Goal: Information Seeking & Learning: Learn about a topic

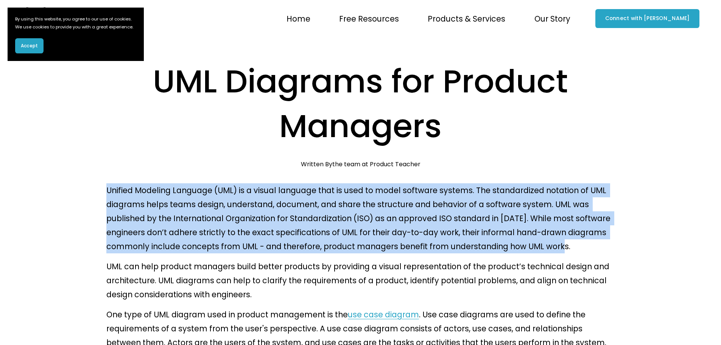
drag, startPoint x: 104, startPoint y: 132, endPoint x: 453, endPoint y: 185, distance: 352.4
click at [453, 185] on p "Unified Modeling Language (UML) is a visual language that is used to model soft…" at bounding box center [360, 218] width 508 height 70
drag, startPoint x: 172, startPoint y: 130, endPoint x: 439, endPoint y: 187, distance: 273.2
click at [439, 187] on p "Unified Modeling Language (UML) is a visual language that is used to model soft…" at bounding box center [360, 218] width 508 height 70
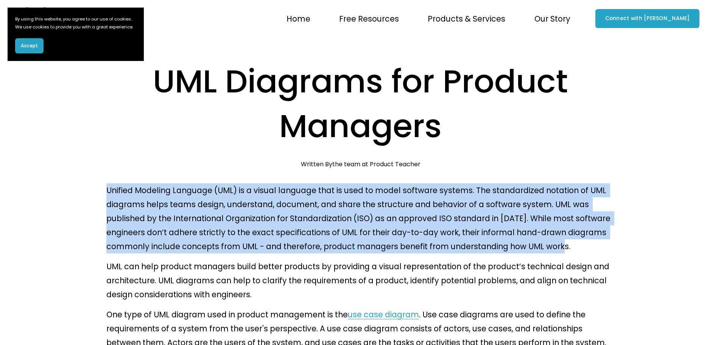
click at [439, 187] on p "Unified Modeling Language (UML) is a visual language that is used to model soft…" at bounding box center [360, 218] width 508 height 70
drag, startPoint x: 109, startPoint y: 133, endPoint x: 438, endPoint y: 185, distance: 333.6
click at [438, 184] on p "Unified Modeling Language (UML) is a visual language that is used to model soft…" at bounding box center [360, 218] width 508 height 70
click at [437, 186] on p "Unified Modeling Language (UML) is a visual language that is used to model soft…" at bounding box center [360, 218] width 508 height 70
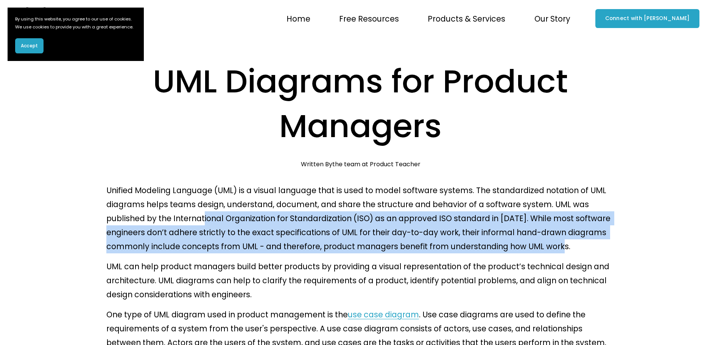
drag, startPoint x: 134, startPoint y: 159, endPoint x: 446, endPoint y: 187, distance: 312.9
click at [446, 187] on p "Unified Modeling Language (UML) is a visual language that is used to model soft…" at bounding box center [360, 218] width 508 height 70
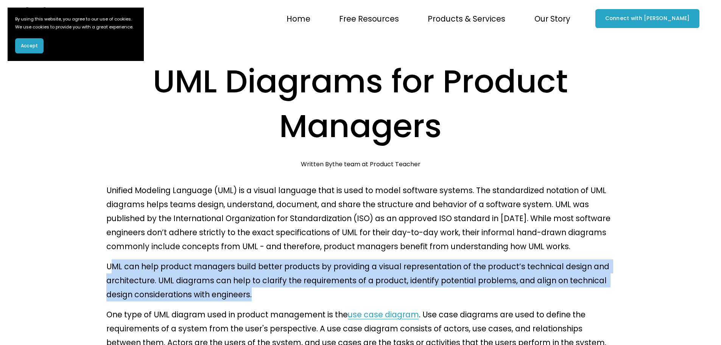
drag, startPoint x: 112, startPoint y: 203, endPoint x: 239, endPoint y: 232, distance: 130.5
click at [239, 259] on p "UML can help product managers build better products by providing a visual repre…" at bounding box center [360, 280] width 508 height 42
drag, startPoint x: 106, startPoint y: 200, endPoint x: 391, endPoint y: 231, distance: 286.1
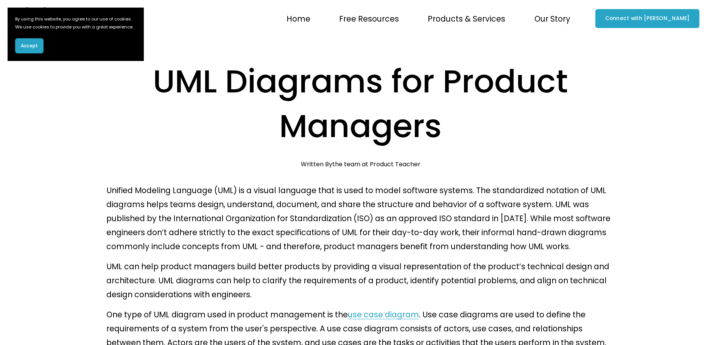
click at [215, 307] on p "One type of UML diagram used in product management is the use case diagram . Us…" at bounding box center [360, 342] width 508 height 70
drag, startPoint x: 115, startPoint y: 247, endPoint x: 189, endPoint y: 256, distance: 74.3
click at [189, 307] on p "One type of UML diagram used in product management is the use case diagram . Us…" at bounding box center [360, 342] width 508 height 70
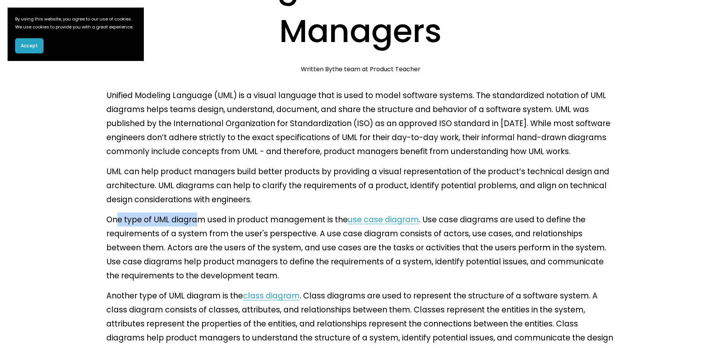
scroll to position [113, 0]
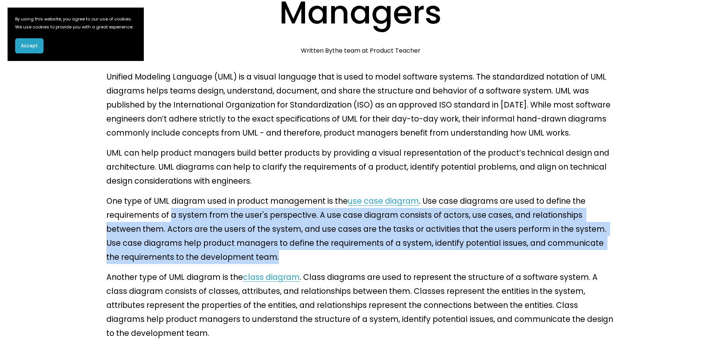
drag, startPoint x: 107, startPoint y: 152, endPoint x: 627, endPoint y: 176, distance: 520.3
click at [627, 176] on article "UML Diagrams for Product Managers [DATE] Written By the team at Product Teacher…" at bounding box center [360, 246] width 721 height 645
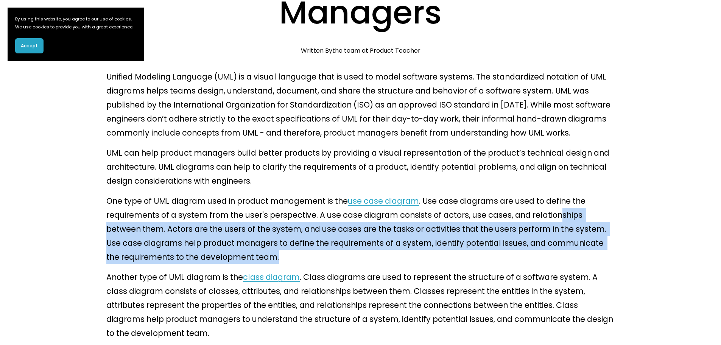
drag, startPoint x: 469, startPoint y: 157, endPoint x: 669, endPoint y: 176, distance: 200.7
click at [669, 176] on article "UML Diagrams for Product Managers [DATE] Written By the team at Product Teacher…" at bounding box center [360, 246] width 721 height 645
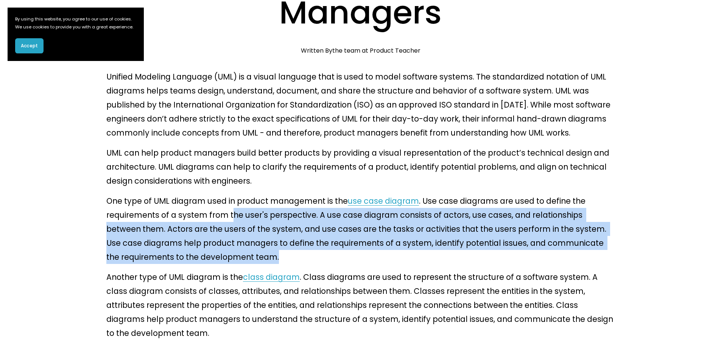
drag, startPoint x: 185, startPoint y: 145, endPoint x: 628, endPoint y: 174, distance: 444.3
click at [628, 174] on article "UML Diagrams for Product Managers [DATE] Written By the team at Product Teacher…" at bounding box center [360, 246] width 721 height 645
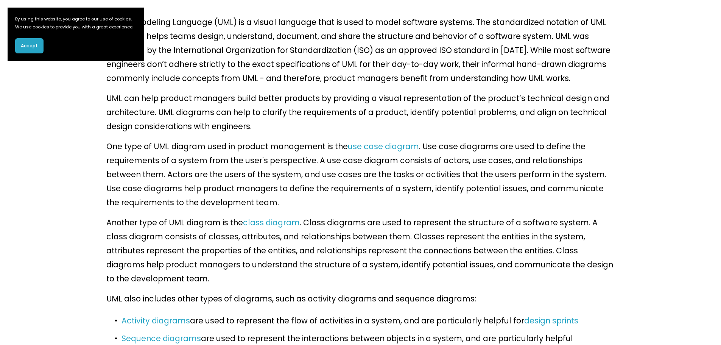
scroll to position [189, 0]
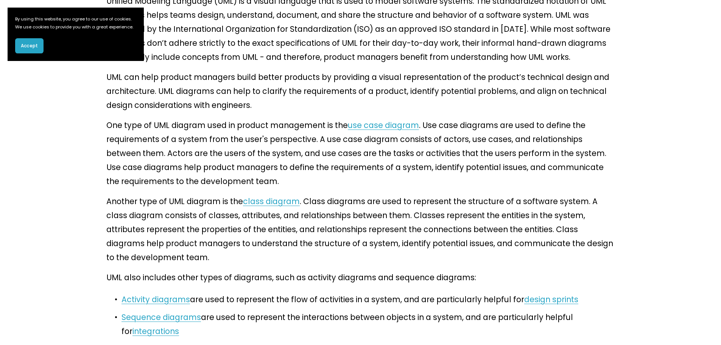
click at [348, 120] on link "use case diagram" at bounding box center [383, 125] width 71 height 11
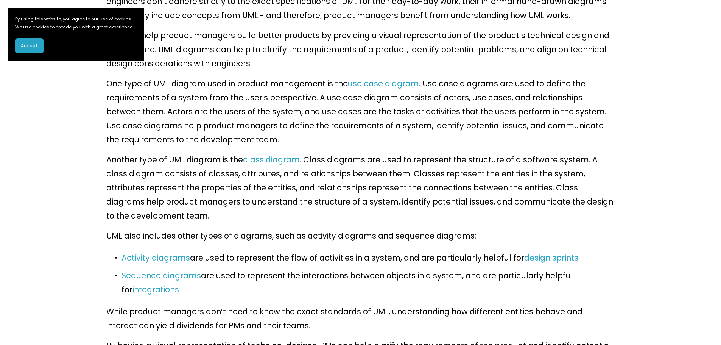
scroll to position [295, 0]
